Goal: Check status: Check status

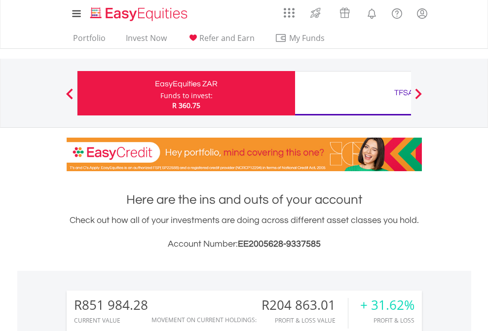
scroll to position [95, 155]
click at [160, 93] on div "Funds to invest:" at bounding box center [186, 96] width 52 height 10
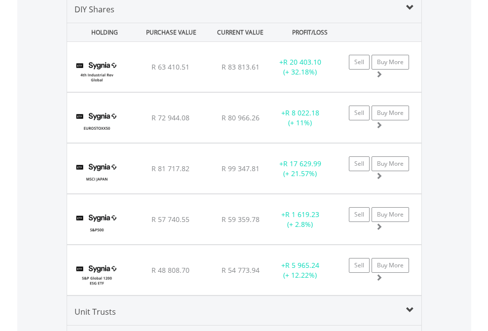
scroll to position [953, 0]
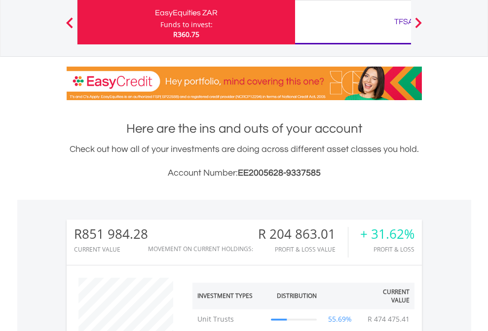
scroll to position [95, 155]
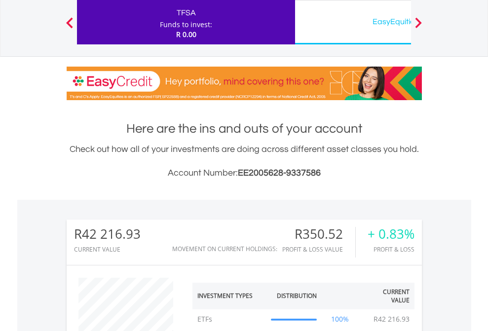
scroll to position [95, 155]
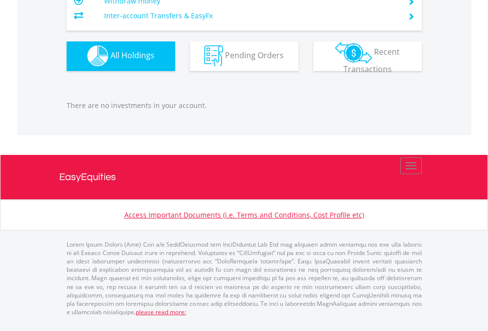
scroll to position [95, 155]
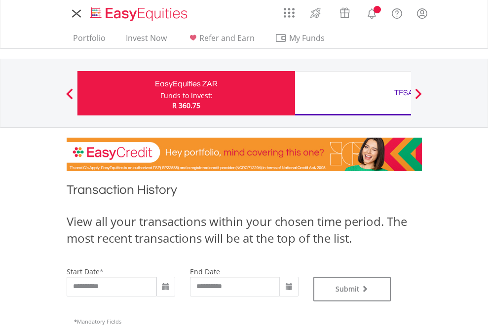
type input "**********"
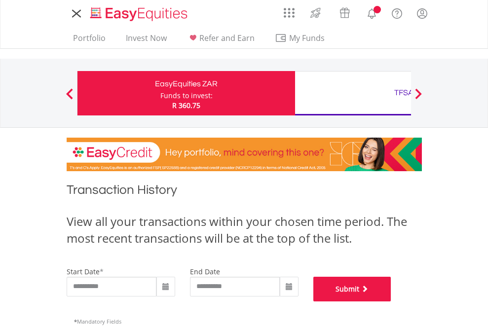
click at [391, 301] on button "Submit" at bounding box center [352, 289] width 78 height 25
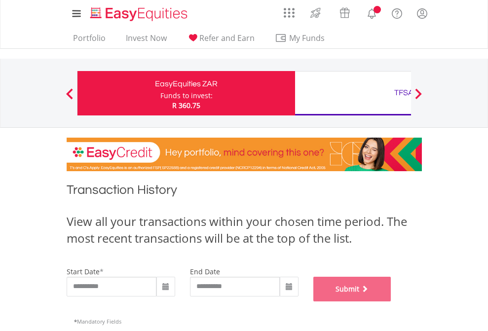
scroll to position [400, 0]
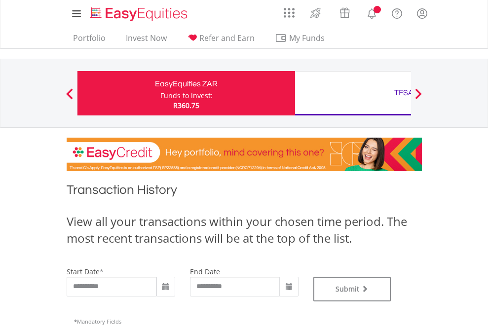
click at [353, 93] on div "TFSA" at bounding box center [404, 93] width 206 height 14
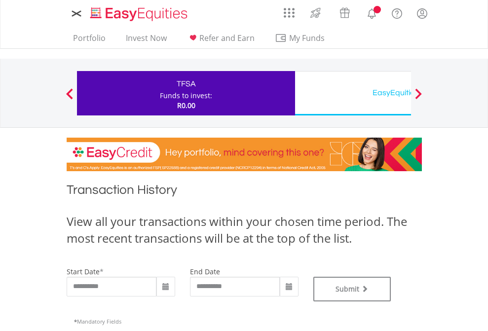
type input "**********"
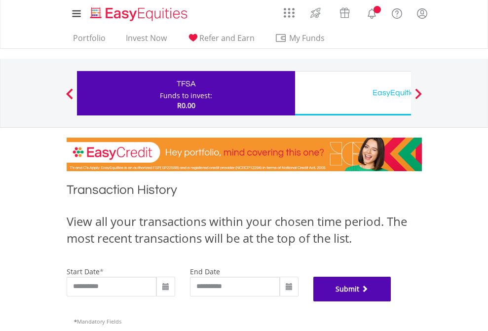
click at [391, 301] on button "Submit" at bounding box center [352, 289] width 78 height 25
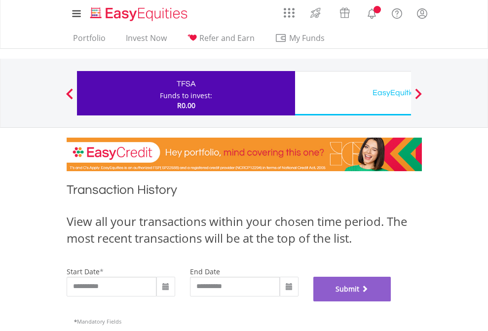
scroll to position [400, 0]
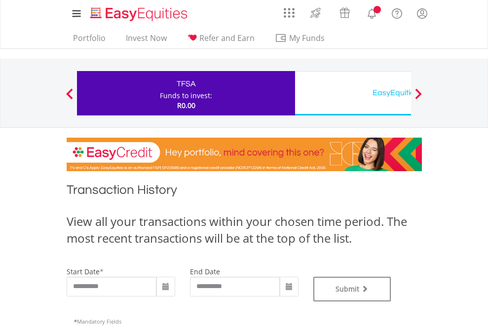
click at [353, 93] on div "EasyEquities USD" at bounding box center [404, 93] width 206 height 14
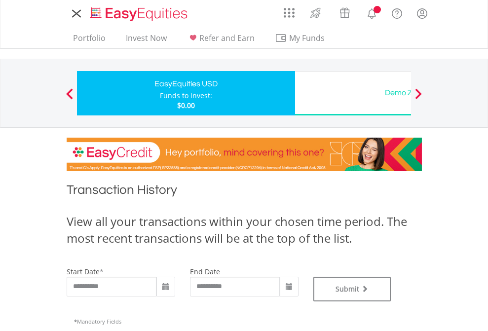
type input "**********"
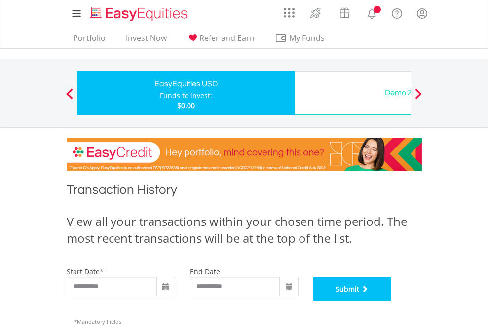
click at [391, 301] on button "Submit" at bounding box center [352, 289] width 78 height 25
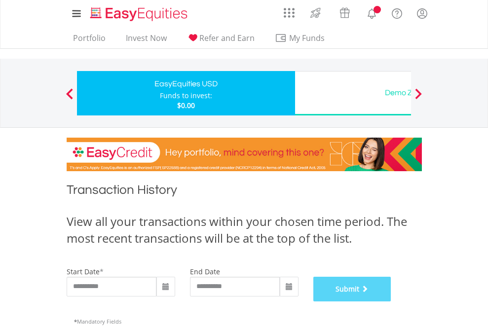
scroll to position [400, 0]
